Goal: Information Seeking & Learning: Find specific fact

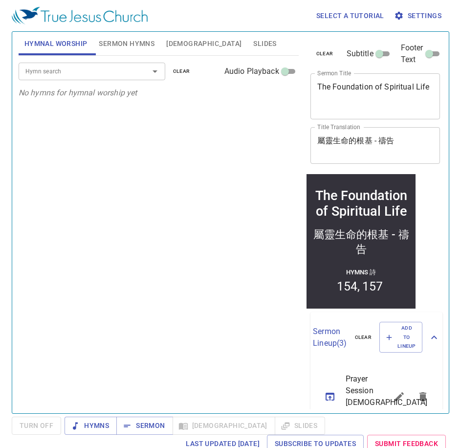
click at [120, 43] on span "Sermon Hymns" at bounding box center [127, 44] width 56 height 12
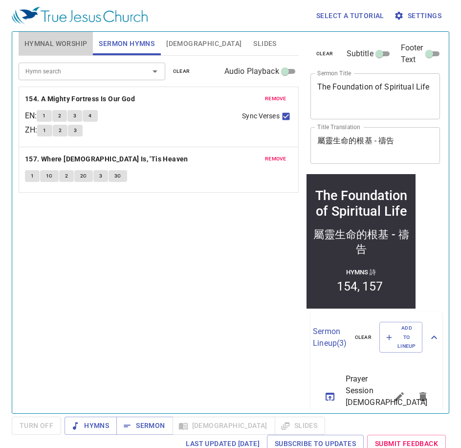
click at [54, 40] on span "Hymnal Worship" at bounding box center [55, 44] width 63 height 12
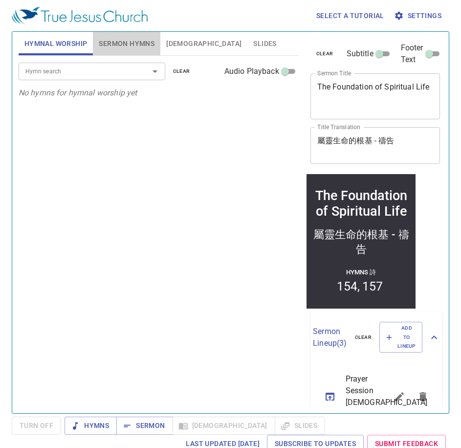
click at [135, 43] on span "Sermon Hymns" at bounding box center [127, 44] width 56 height 12
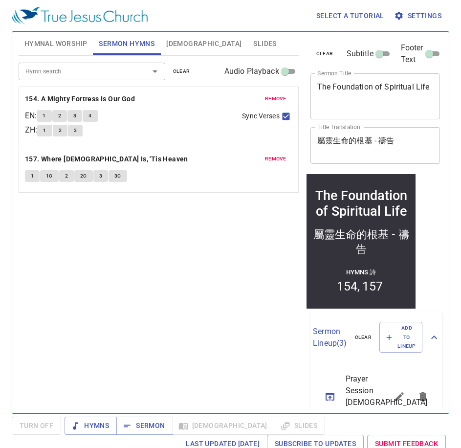
click at [51, 42] on span "Hymnal Worship" at bounding box center [55, 44] width 63 height 12
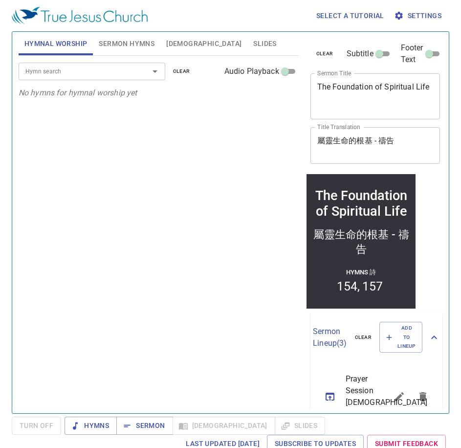
click at [182, 40] on span "[DEMOGRAPHIC_DATA]" at bounding box center [203, 44] width 75 height 12
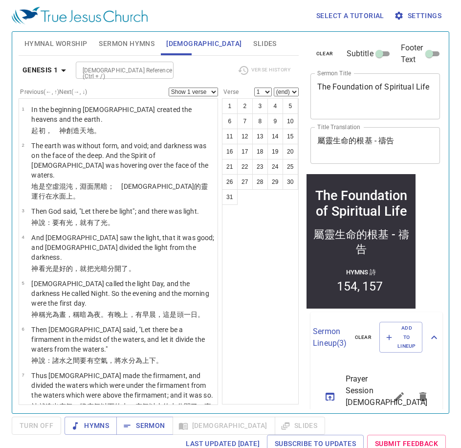
click at [52, 43] on span "Hymnal Worship" at bounding box center [55, 44] width 63 height 12
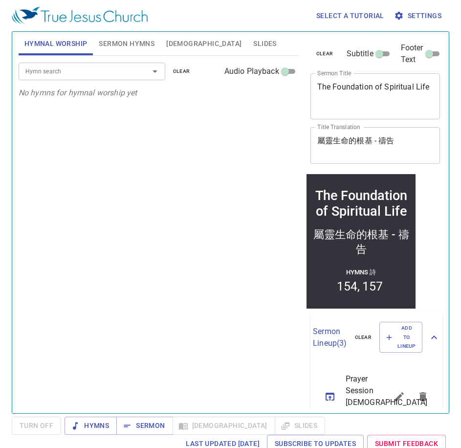
click at [82, 157] on div "Hymn search Hymn search clear Audio Playback No hymns for hymnal worship yet" at bounding box center [159, 230] width 280 height 349
click at [127, 47] on span "Sermon Hymns" at bounding box center [127, 44] width 56 height 12
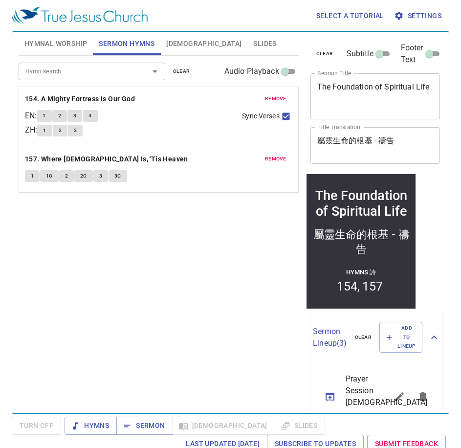
click at [53, 44] on span "Hymnal Worship" at bounding box center [55, 44] width 63 height 12
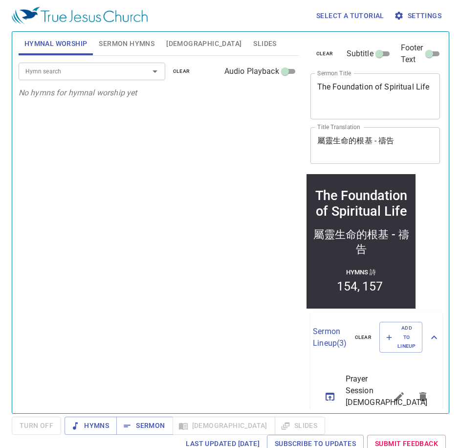
click at [126, 43] on span "Sermon Hymns" at bounding box center [127, 44] width 56 height 12
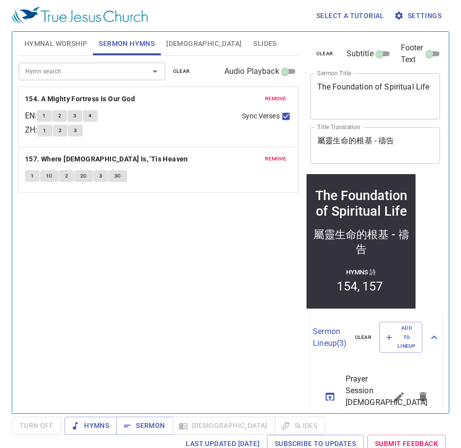
click at [69, 45] on span "Hymnal Worship" at bounding box center [55, 44] width 63 height 12
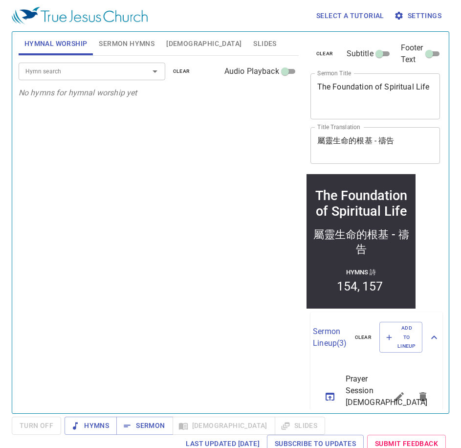
click at [117, 211] on div "Hymn search Hymn search clear Audio Playback No hymns for hymnal worship yet" at bounding box center [159, 230] width 280 height 349
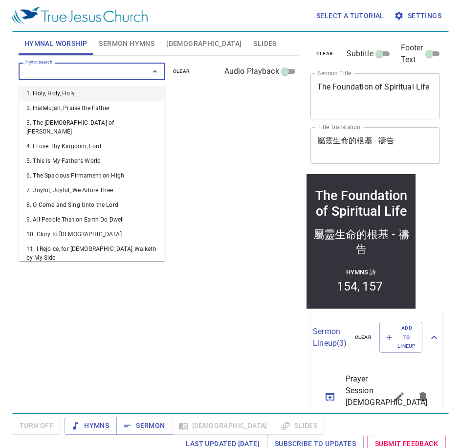
click at [110, 72] on input "Hymn search" at bounding box center [78, 71] width 112 height 11
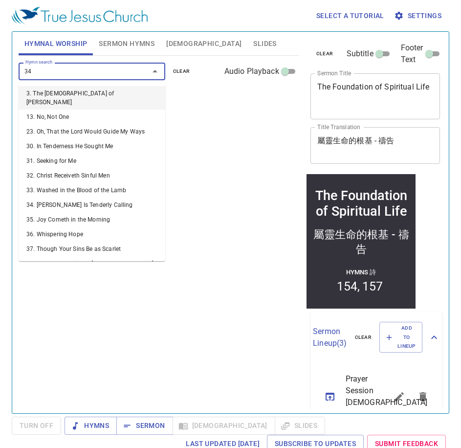
type input "343"
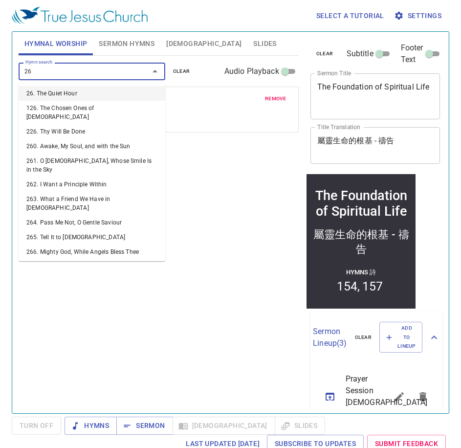
type input "264"
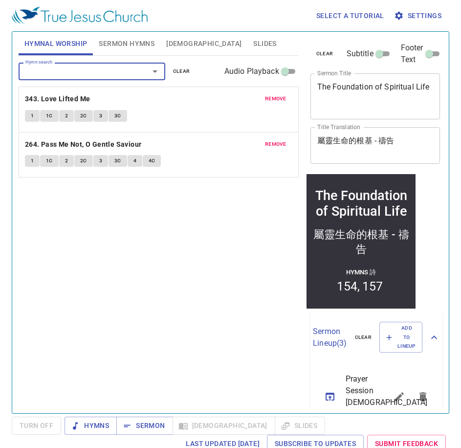
click at [143, 266] on div "Hymn search Hymn search clear Audio Playback remove 343. Love Lifted Me 1 1C 2 …" at bounding box center [159, 230] width 280 height 349
click at [182, 43] on span "[DEMOGRAPHIC_DATA]" at bounding box center [203, 44] width 75 height 12
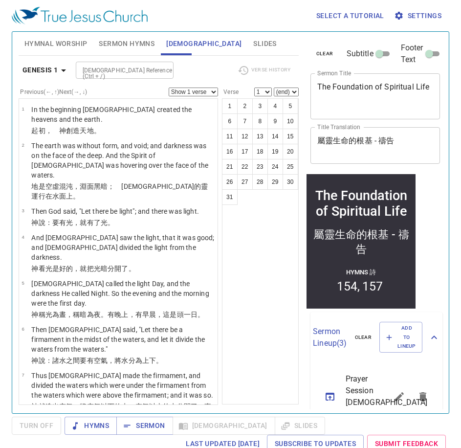
click at [126, 74] on input "[DEMOGRAPHIC_DATA] Reference (Ctrl + /)" at bounding box center [117, 70] width 76 height 11
type input "Rom 7:23"
select select "23"
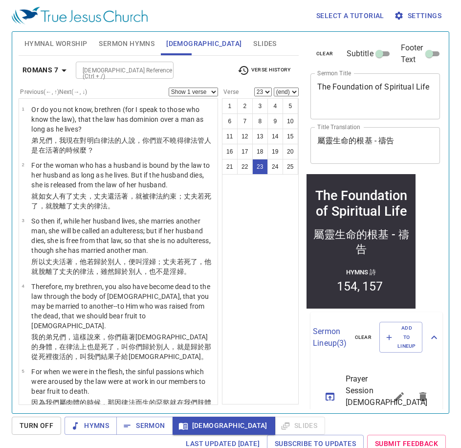
scroll to position [4, 0]
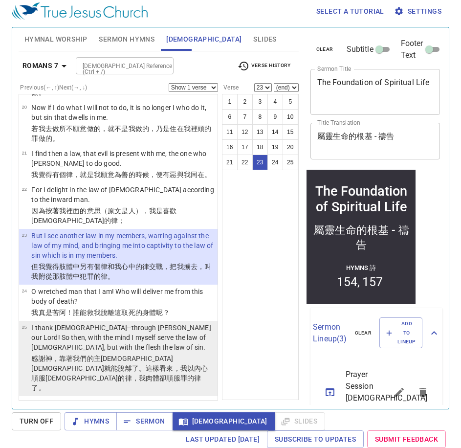
click at [81, 352] on p "I thank [DEMOGRAPHIC_DATA]--through [PERSON_NAME] our Lord! So then, with the m…" at bounding box center [122, 337] width 183 height 29
select select "25"
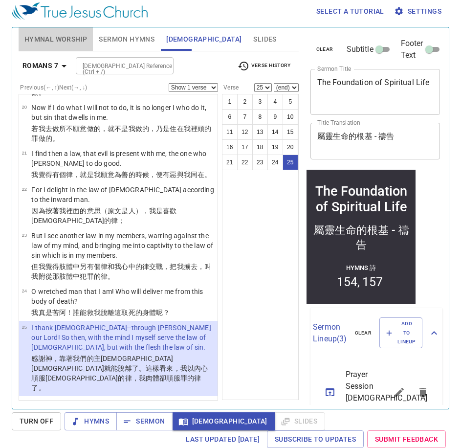
click at [89, 37] on button "Hymnal Worship" at bounding box center [56, 38] width 75 height 23
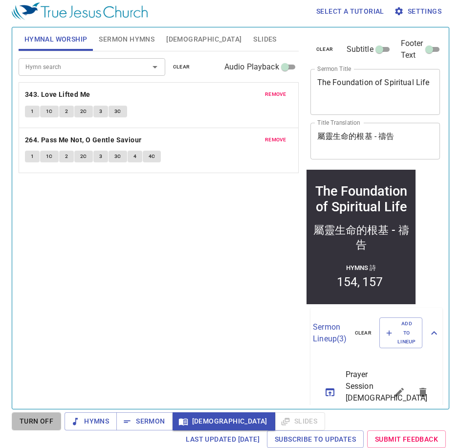
click at [50, 422] on span "Turn Off" at bounding box center [37, 421] width 34 height 12
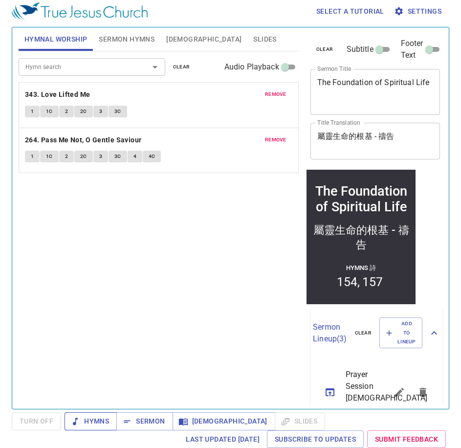
click at [107, 422] on span "Hymns" at bounding box center [90, 421] width 37 height 12
click at [150, 275] on div "Hymn search Hymn search clear Audio Playback remove 343. Love Lifted Me 1 1C 2 …" at bounding box center [159, 225] width 280 height 349
click at [126, 36] on span "Sermon Hymns" at bounding box center [127, 39] width 56 height 12
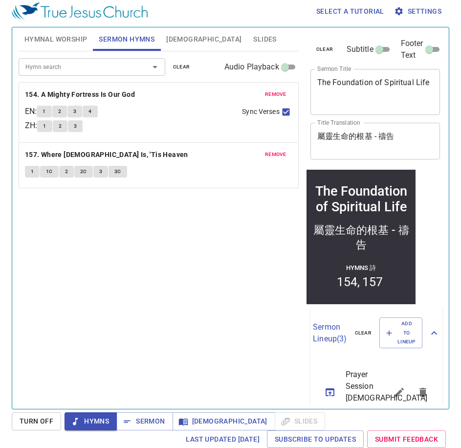
click at [182, 44] on span "[DEMOGRAPHIC_DATA]" at bounding box center [203, 39] width 75 height 12
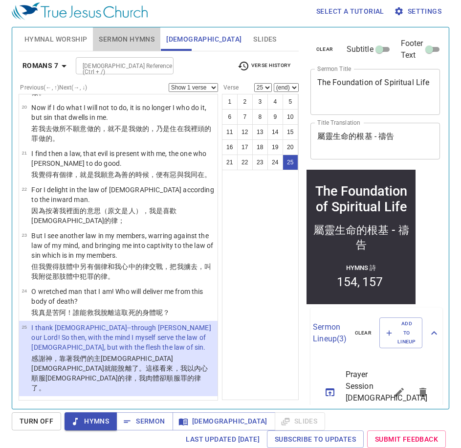
click at [113, 44] on span "Sermon Hymns" at bounding box center [127, 39] width 56 height 12
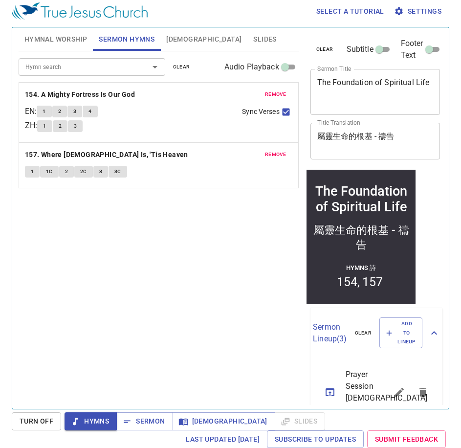
click at [61, 43] on span "Hymnal Worship" at bounding box center [55, 39] width 63 height 12
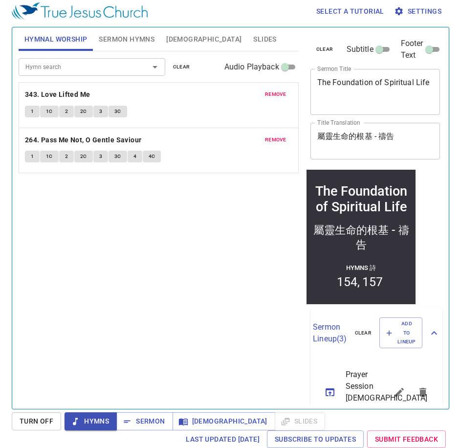
click at [150, 316] on div "Hymn search Hymn search clear Audio Playback remove 343. Love Lifted Me 1 1C 2 …" at bounding box center [159, 225] width 280 height 349
click at [100, 236] on div "Hymn search Hymn search clear Audio Playback remove 343. Love Lifted Me 1 1C 2 …" at bounding box center [159, 225] width 280 height 349
click at [65, 95] on b "343. Love Lifted Me" at bounding box center [58, 94] width 66 height 12
click at [34, 112] on span "1" at bounding box center [32, 111] width 3 height 9
click at [30, 111] on button "1" at bounding box center [32, 112] width 15 height 12
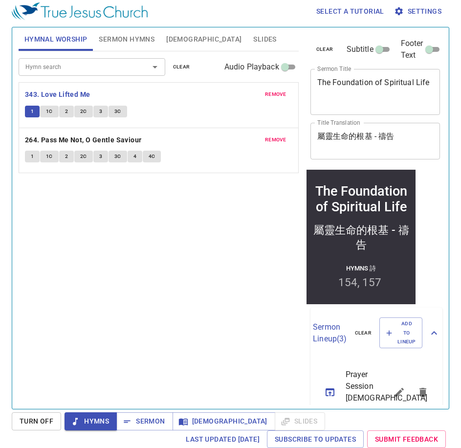
click at [49, 111] on span "1C" at bounding box center [49, 111] width 7 height 9
click at [101, 110] on span "3" at bounding box center [100, 111] width 3 height 9
click at [104, 113] on button "3" at bounding box center [100, 112] width 15 height 12
click at [85, 136] on b "264. Pass Me Not, O Gentle Saviour" at bounding box center [83, 140] width 117 height 12
click at [35, 157] on button "1" at bounding box center [32, 157] width 15 height 12
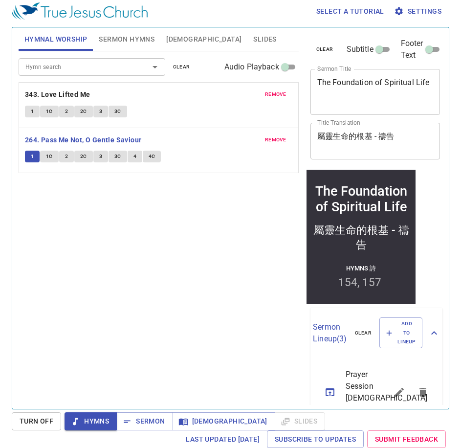
click at [34, 154] on button "1" at bounding box center [32, 157] width 15 height 12
click at [66, 160] on span "2" at bounding box center [66, 156] width 3 height 9
click at [101, 158] on span "3" at bounding box center [100, 156] width 3 height 9
click at [138, 160] on button "4" at bounding box center [135, 157] width 15 height 12
click at [154, 157] on span "4C" at bounding box center [152, 156] width 7 height 9
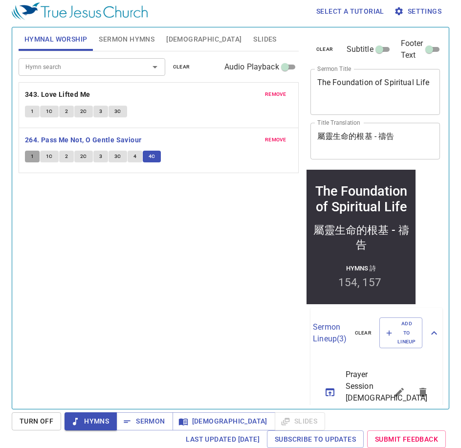
click at [31, 153] on span "1" at bounding box center [32, 156] width 3 height 9
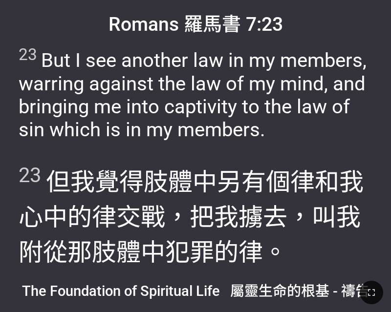
drag, startPoint x: 375, startPoint y: 291, endPoint x: 699, endPoint y: 420, distance: 348.7
click at [375, 291] on icon "button" at bounding box center [371, 292] width 7 height 7
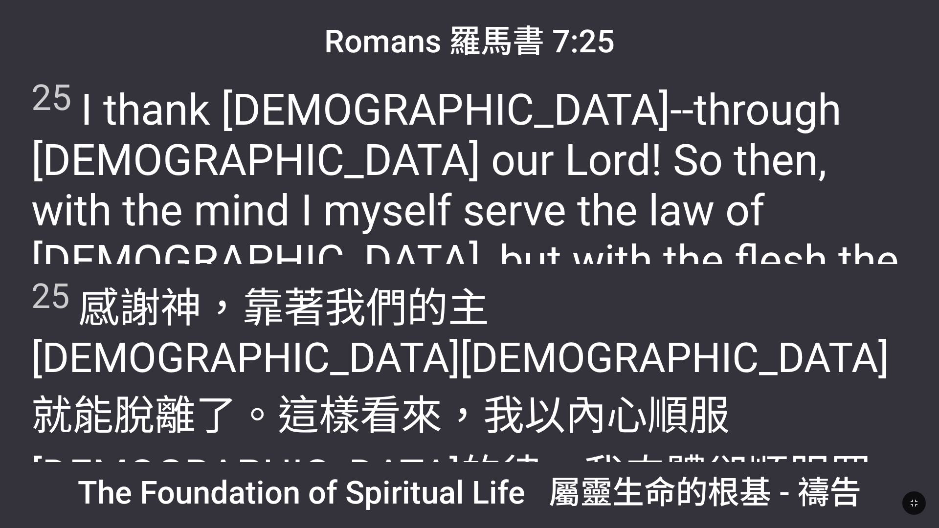
click at [391, 312] on wg3551 "，我肉體 卻 順服罪 的律 了。" at bounding box center [451, 505] width 840 height 108
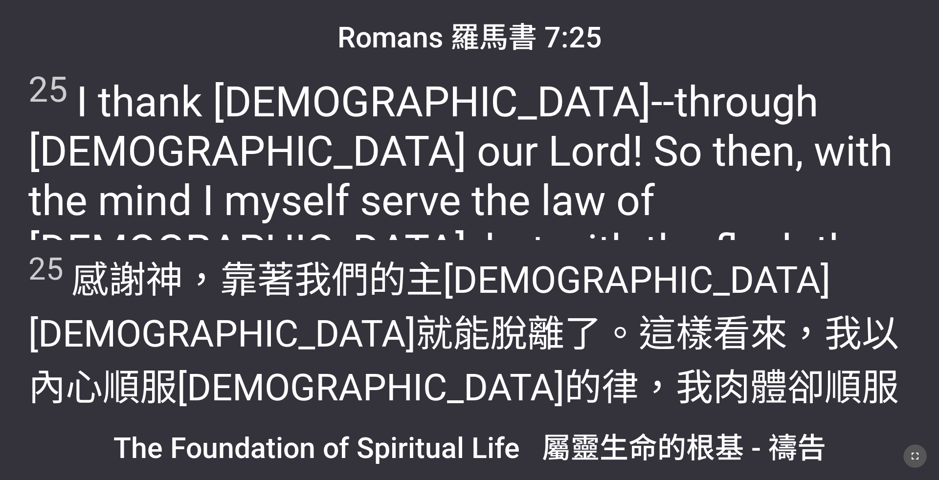
click at [391, 312] on icon "button" at bounding box center [915, 456] width 12 height 12
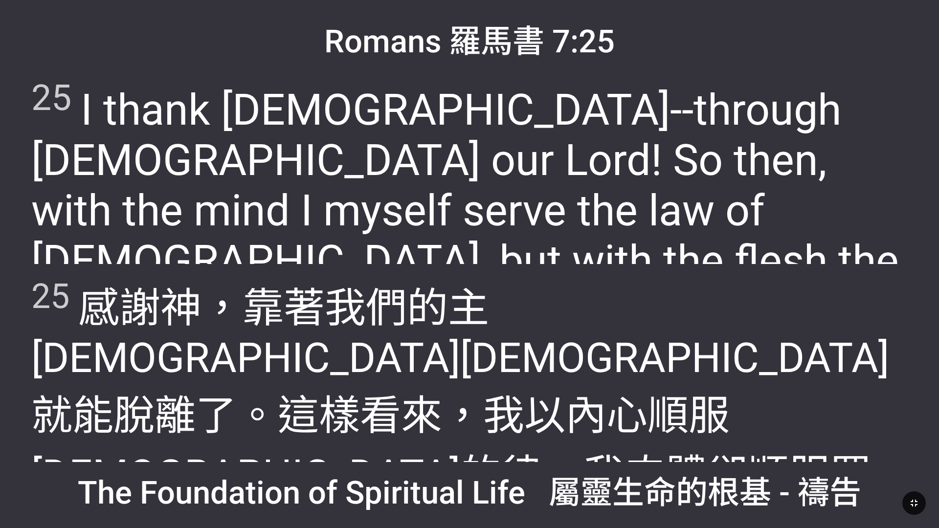
drag, startPoint x: 879, startPoint y: 272, endPoint x: 867, endPoint y: 210, distance: 63.1
click at [391, 272] on div "25 感謝 神 ，靠著 我們的 主 耶穌 基督 就能脫離了。這樣看來 ，我 以內心 順服 神的 律 ，我肉體 卻 順服罪 的律 了。" at bounding box center [469, 363] width 918 height 198
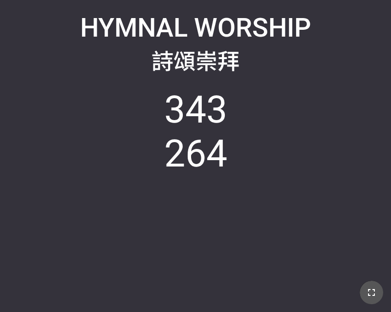
click at [365, 290] on button "button" at bounding box center [371, 292] width 23 height 23
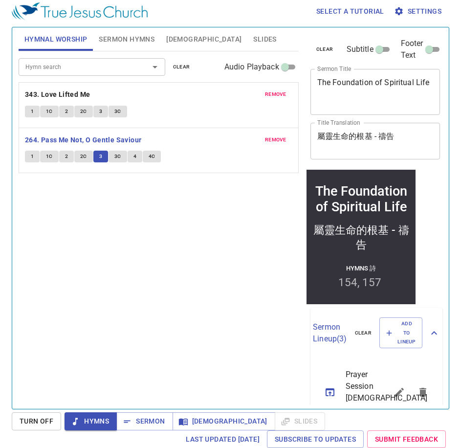
scroll to position [4, 0]
click at [92, 64] on input "Hymn search" at bounding box center [78, 66] width 112 height 11
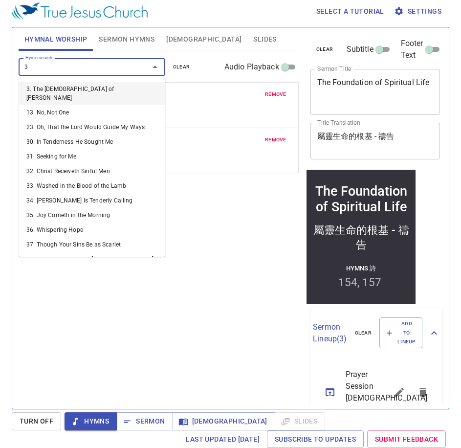
type input "34"
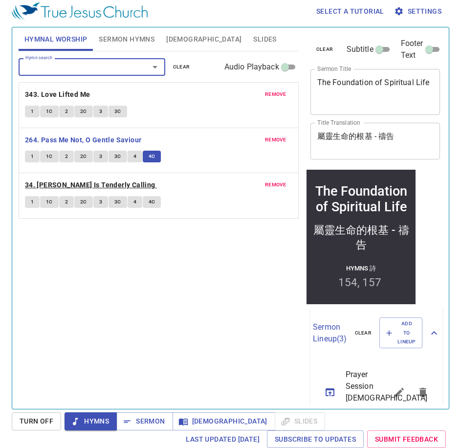
click at [59, 188] on b "34. [PERSON_NAME] Is Tenderly Calling" at bounding box center [90, 185] width 131 height 12
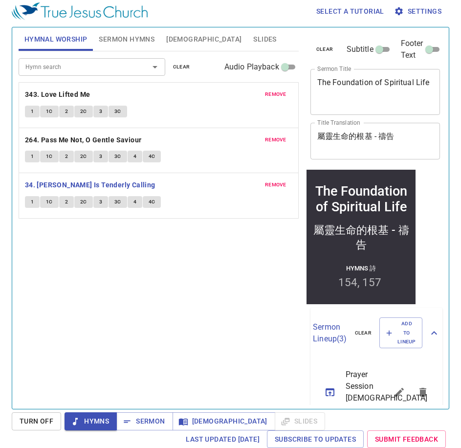
click at [29, 204] on button "1" at bounding box center [32, 202] width 15 height 12
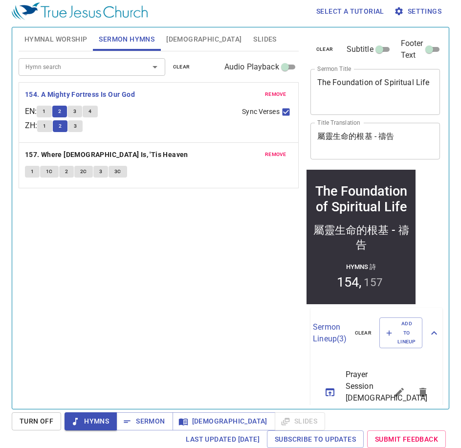
scroll to position [4, 0]
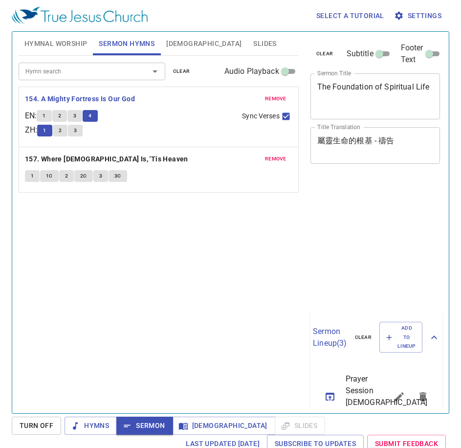
scroll to position [4, 0]
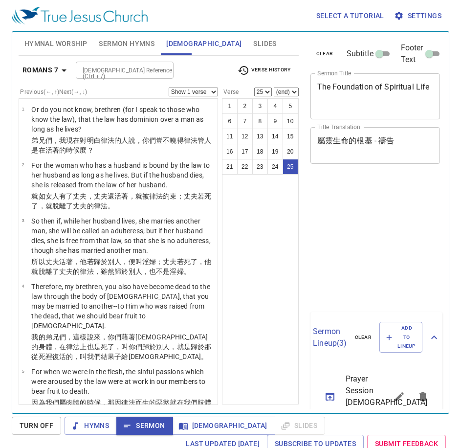
select select "25"
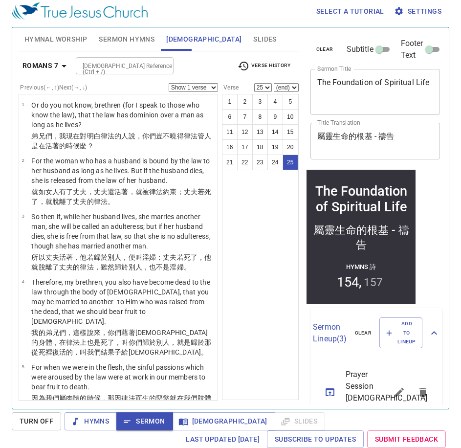
click at [125, 68] on input "[DEMOGRAPHIC_DATA] Reference (Ctrl + /)" at bounding box center [117, 65] width 76 height 11
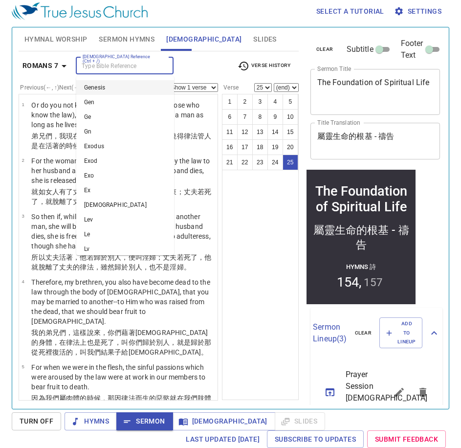
scroll to position [998, 0]
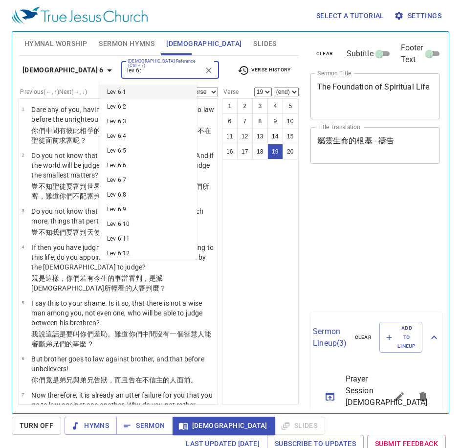
select select "19"
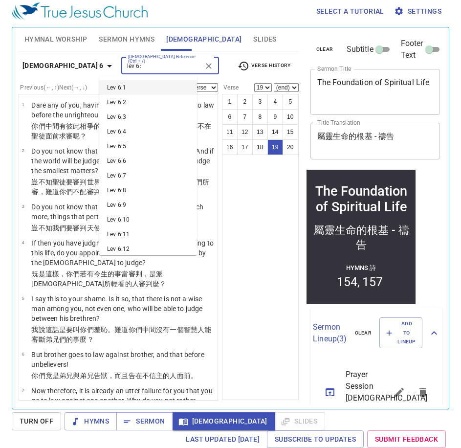
scroll to position [720, 0]
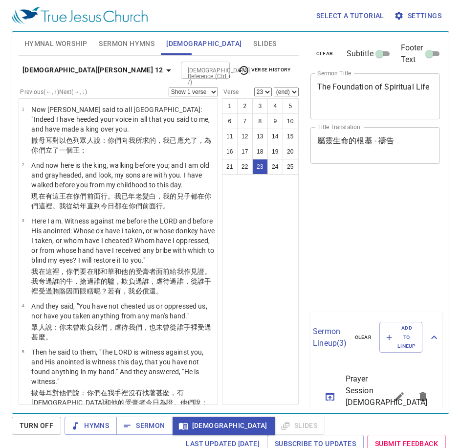
select select "23"
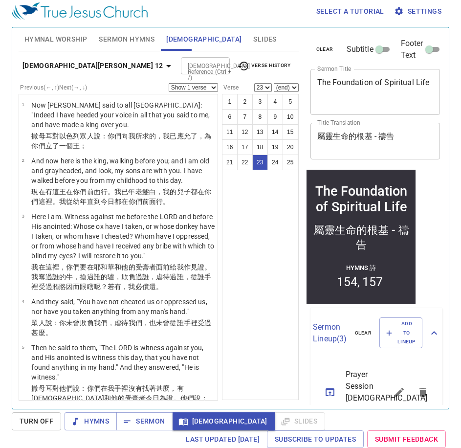
scroll to position [1174, 0]
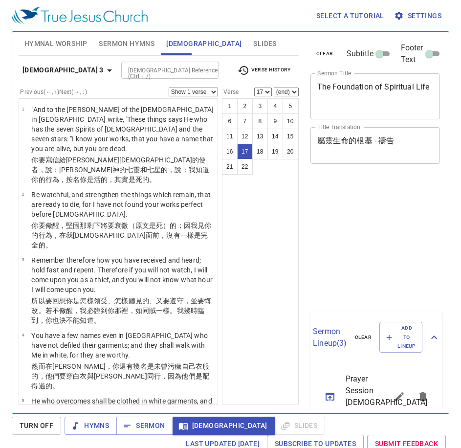
select select "17"
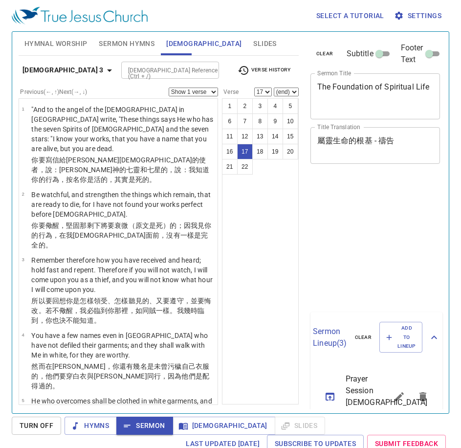
select select "17"
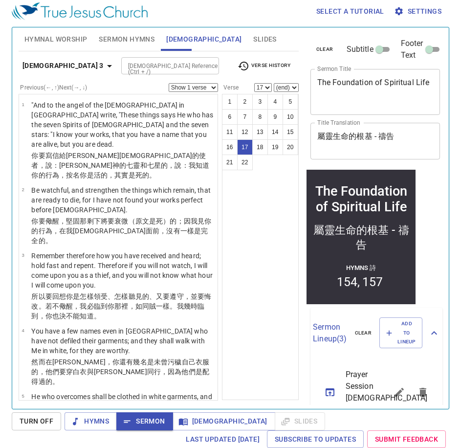
scroll to position [849, 0]
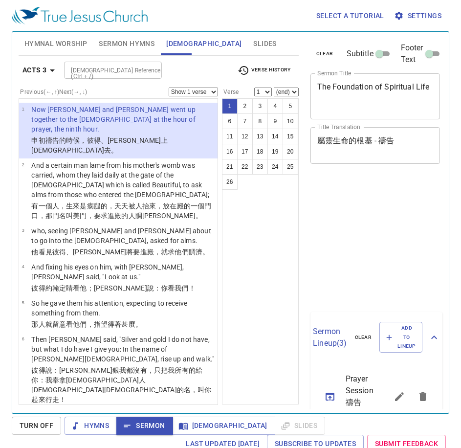
scroll to position [4, 0]
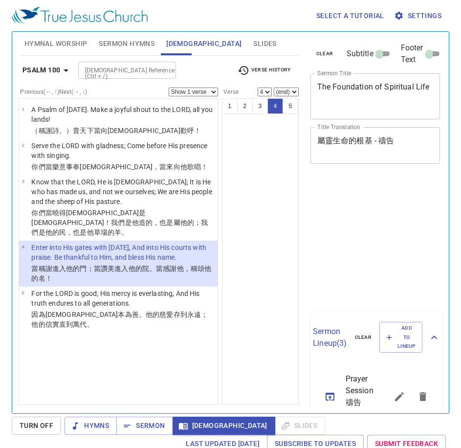
select select "4"
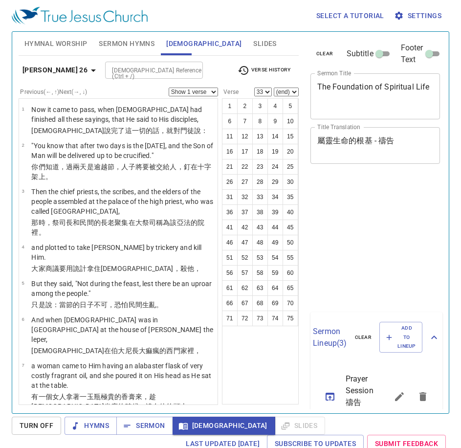
select select "33"
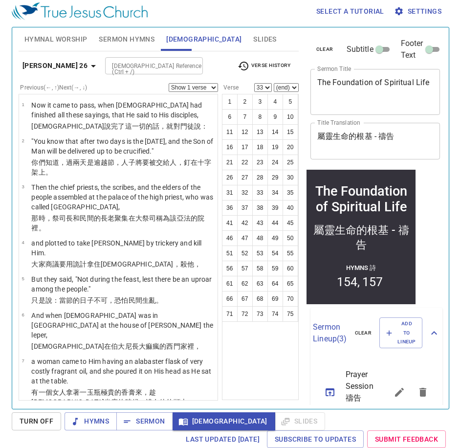
scroll to position [1565, 0]
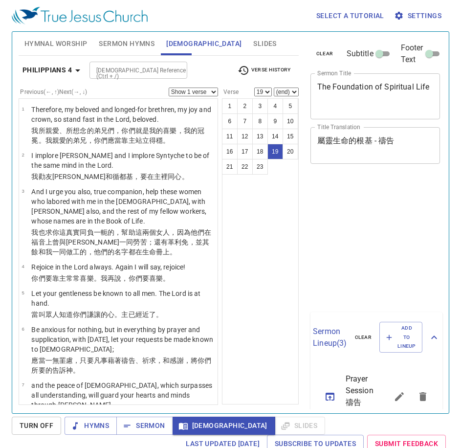
select select "19"
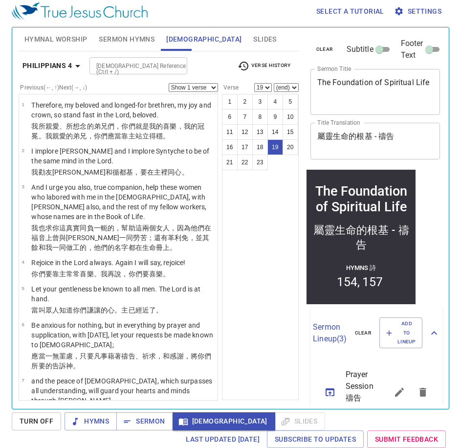
scroll to position [809, 0]
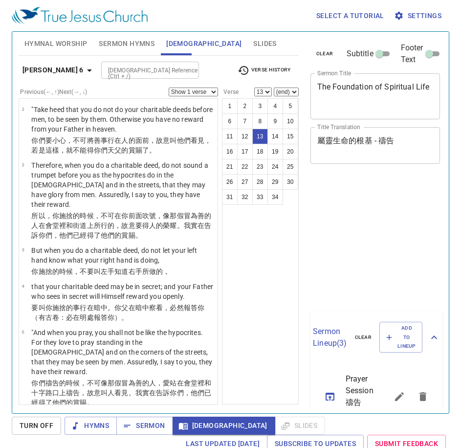
select select "13"
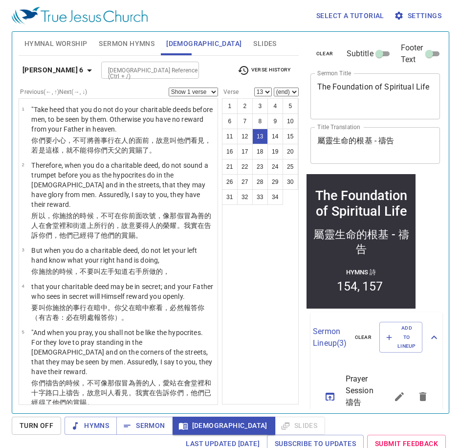
click at [84, 65] on icon "button" at bounding box center [90, 71] width 12 height 12
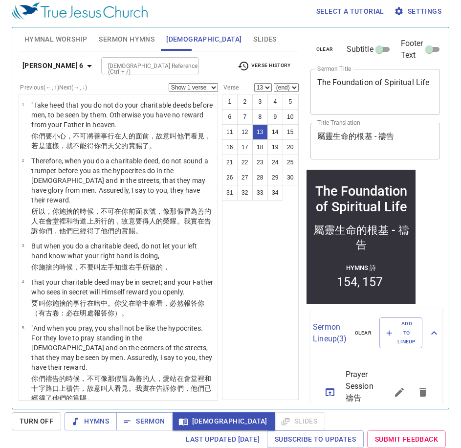
scroll to position [494, 0]
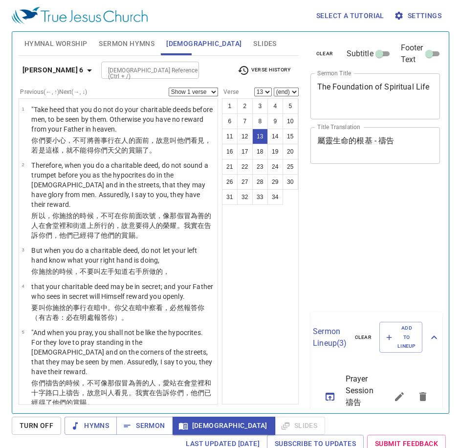
select select "13"
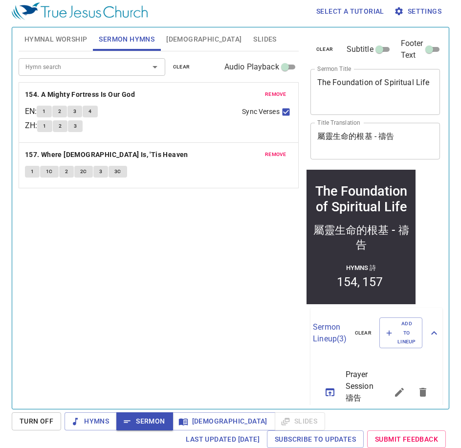
scroll to position [4, 0]
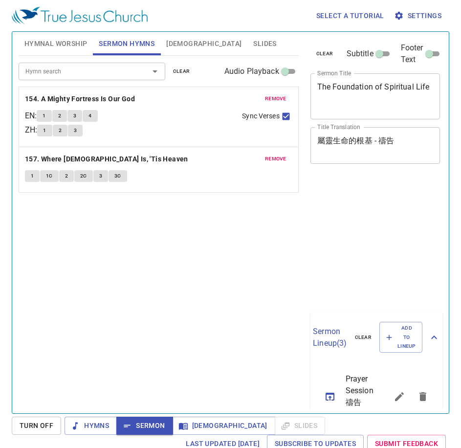
scroll to position [4, 0]
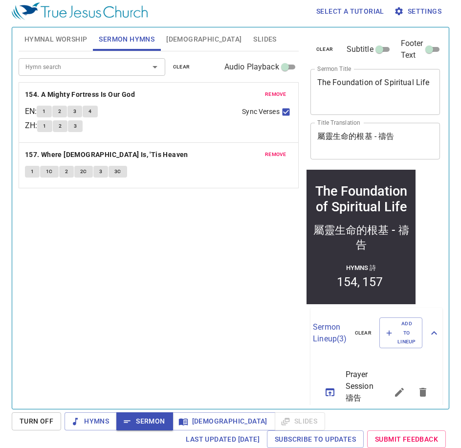
scroll to position [4, 0]
